Goal: Entertainment & Leisure: Browse casually

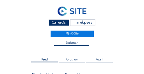
click at [61, 23] on div "Camera's" at bounding box center [59, 22] width 21 height 7
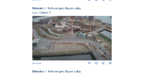
scroll to position [264, 0]
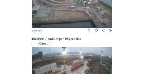
scroll to position [271, 0]
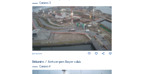
click at [90, 21] on img at bounding box center [72, 28] width 80 height 45
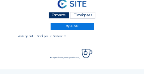
scroll to position [16, 0]
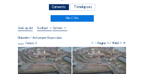
click at [35, 52] on img at bounding box center [45, 62] width 54 height 30
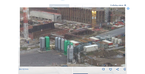
drag, startPoint x: 77, startPoint y: 39, endPoint x: 35, endPoint y: 38, distance: 42.7
click at [35, 38] on img at bounding box center [73, 36] width 106 height 59
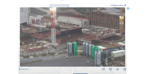
drag, startPoint x: 34, startPoint y: 37, endPoint x: 62, endPoint y: 42, distance: 28.1
click at [62, 42] on img at bounding box center [73, 36] width 106 height 59
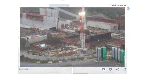
drag, startPoint x: 49, startPoint y: 40, endPoint x: 80, endPoint y: 45, distance: 31.1
click at [80, 45] on img at bounding box center [73, 36] width 106 height 59
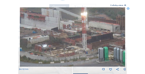
drag, startPoint x: 56, startPoint y: 40, endPoint x: 75, endPoint y: 43, distance: 18.5
click at [75, 43] on img at bounding box center [73, 36] width 106 height 59
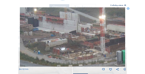
click at [75, 43] on img at bounding box center [73, 36] width 106 height 59
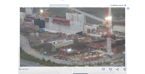
drag, startPoint x: 64, startPoint y: 40, endPoint x: 70, endPoint y: 42, distance: 6.3
click at [70, 42] on img at bounding box center [73, 36] width 106 height 59
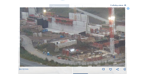
drag, startPoint x: 41, startPoint y: 35, endPoint x: 71, endPoint y: 41, distance: 30.9
click at [71, 41] on img at bounding box center [73, 36] width 106 height 59
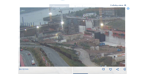
drag, startPoint x: 45, startPoint y: 36, endPoint x: 72, endPoint y: 43, distance: 28.5
click at [72, 43] on img at bounding box center [73, 36] width 106 height 59
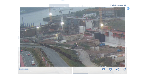
drag, startPoint x: 45, startPoint y: 36, endPoint x: 53, endPoint y: 36, distance: 7.8
click at [53, 36] on img at bounding box center [73, 36] width 106 height 59
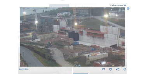
drag, startPoint x: 85, startPoint y: 44, endPoint x: 59, endPoint y: 43, distance: 25.3
click at [59, 43] on img at bounding box center [73, 36] width 106 height 59
click at [128, 9] on icon at bounding box center [128, 8] width 3 height 3
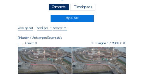
click at [64, 6] on div "Camera's" at bounding box center [59, 7] width 21 height 7
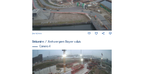
scroll to position [320, 0]
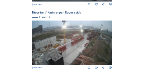
click at [83, 42] on img at bounding box center [72, 43] width 80 height 45
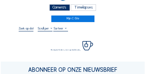
scroll to position [23, 0]
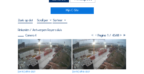
click at [60, 47] on img at bounding box center [45, 54] width 54 height 30
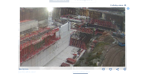
drag, startPoint x: 83, startPoint y: 42, endPoint x: 56, endPoint y: 48, distance: 27.8
click at [56, 48] on img at bounding box center [73, 36] width 106 height 59
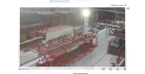
drag, startPoint x: 54, startPoint y: 36, endPoint x: 89, endPoint y: 43, distance: 35.5
click at [89, 43] on img at bounding box center [73, 36] width 106 height 59
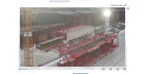
drag, startPoint x: 60, startPoint y: 40, endPoint x: 80, endPoint y: 40, distance: 20.6
click at [80, 40] on img at bounding box center [73, 36] width 106 height 59
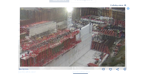
drag, startPoint x: 88, startPoint y: 42, endPoint x: 51, endPoint y: 38, distance: 37.5
click at [51, 38] on img at bounding box center [73, 36] width 106 height 59
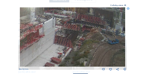
click at [47, 37] on img at bounding box center [73, 36] width 106 height 59
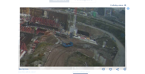
drag, startPoint x: 76, startPoint y: 37, endPoint x: 31, endPoint y: 40, distance: 45.9
click at [31, 40] on img at bounding box center [73, 36] width 106 height 59
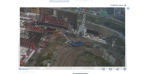
drag, startPoint x: 28, startPoint y: 37, endPoint x: 63, endPoint y: 30, distance: 36.0
click at [64, 30] on img at bounding box center [73, 36] width 106 height 59
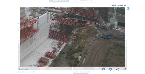
drag, startPoint x: 43, startPoint y: 36, endPoint x: 73, endPoint y: 27, distance: 30.4
click at [73, 27] on img at bounding box center [73, 36] width 106 height 59
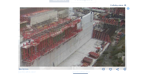
drag, startPoint x: 73, startPoint y: 41, endPoint x: 78, endPoint y: 43, distance: 5.3
click at [78, 43] on img at bounding box center [73, 36] width 106 height 59
drag, startPoint x: 68, startPoint y: 36, endPoint x: 80, endPoint y: 43, distance: 13.9
click at [80, 43] on img at bounding box center [73, 36] width 106 height 59
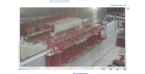
click at [78, 38] on img at bounding box center [73, 36] width 106 height 59
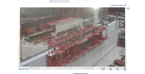
drag, startPoint x: 62, startPoint y: 36, endPoint x: 99, endPoint y: 27, distance: 37.8
click at [100, 27] on img at bounding box center [73, 36] width 106 height 59
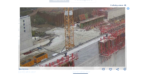
click at [96, 30] on img at bounding box center [73, 36] width 106 height 59
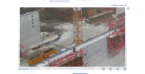
drag, startPoint x: 77, startPoint y: 42, endPoint x: 90, endPoint y: 38, distance: 13.3
click at [90, 38] on img at bounding box center [73, 36] width 106 height 59
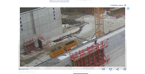
drag, startPoint x: 73, startPoint y: 32, endPoint x: 94, endPoint y: 23, distance: 22.6
click at [94, 23] on img at bounding box center [73, 36] width 106 height 59
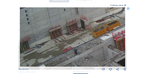
click at [97, 27] on img at bounding box center [73, 36] width 106 height 59
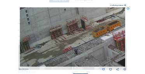
drag, startPoint x: 99, startPoint y: 38, endPoint x: 62, endPoint y: 21, distance: 41.1
click at [62, 21] on img at bounding box center [73, 36] width 106 height 59
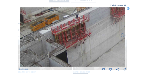
click at [61, 37] on img at bounding box center [73, 36] width 106 height 59
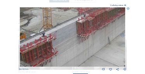
drag, startPoint x: 89, startPoint y: 31, endPoint x: 66, endPoint y: 47, distance: 28.2
click at [57, 50] on img at bounding box center [73, 36] width 106 height 59
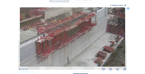
drag, startPoint x: 61, startPoint y: 50, endPoint x: 81, endPoint y: 37, distance: 23.8
click at [55, 54] on img at bounding box center [73, 36] width 106 height 59
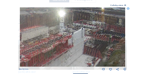
drag, startPoint x: 82, startPoint y: 32, endPoint x: 62, endPoint y: 51, distance: 28.0
click at [62, 51] on img at bounding box center [73, 36] width 106 height 59
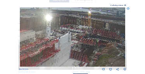
drag, startPoint x: 86, startPoint y: 43, endPoint x: 73, endPoint y: 46, distance: 13.2
click at [73, 46] on img at bounding box center [73, 36] width 106 height 59
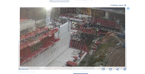
drag, startPoint x: 73, startPoint y: 26, endPoint x: 74, endPoint y: 22, distance: 4.7
click at [73, 23] on img at bounding box center [73, 36] width 106 height 59
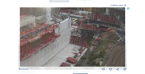
click at [70, 37] on img at bounding box center [73, 36] width 106 height 59
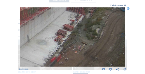
drag, startPoint x: 71, startPoint y: 43, endPoint x: 69, endPoint y: 38, distance: 5.2
click at [71, 40] on img at bounding box center [73, 36] width 106 height 59
